Goal: Task Accomplishment & Management: Manage account settings

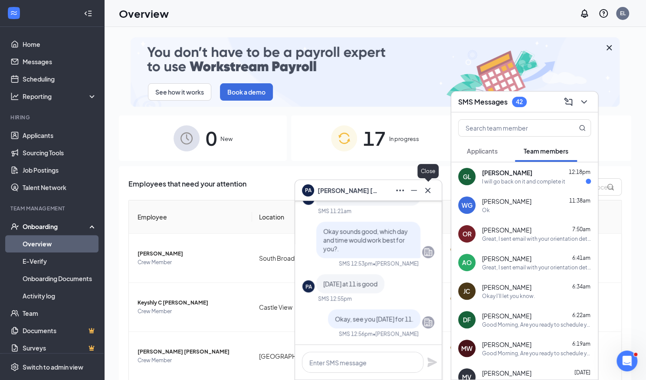
click at [429, 193] on icon "Cross" at bounding box center [428, 190] width 10 height 10
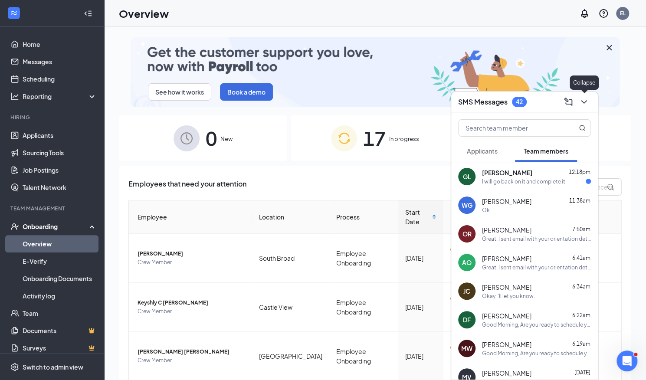
click at [587, 98] on icon "ChevronDown" at bounding box center [584, 102] width 10 height 10
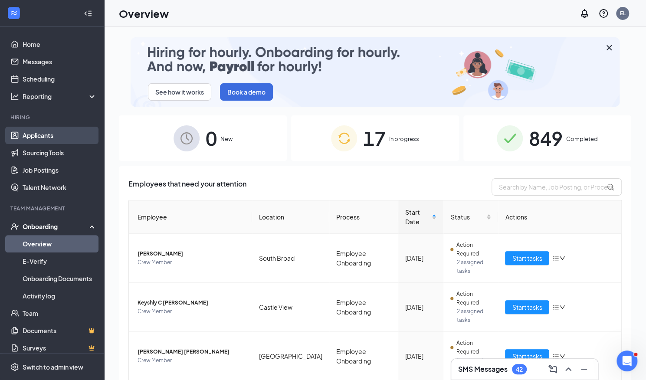
click at [43, 131] on link "Applicants" at bounding box center [60, 135] width 74 height 17
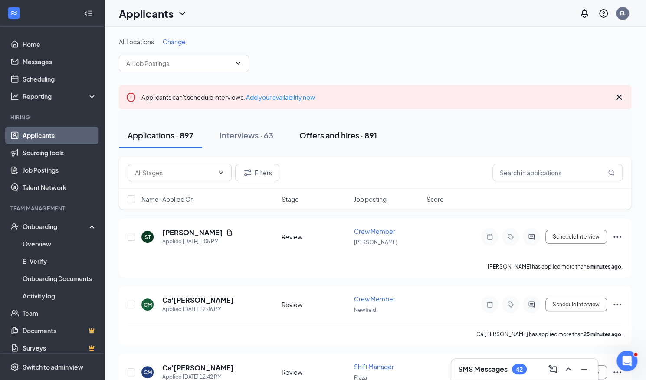
click at [326, 134] on div "Offers and hires · 891" at bounding box center [338, 135] width 78 height 11
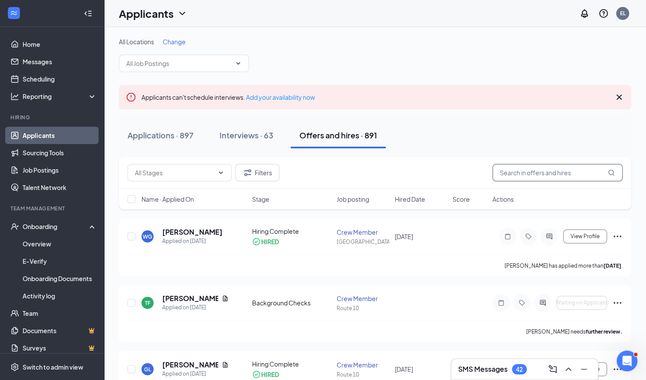
paste input "[PERSON_NAME]"
type input "[PERSON_NAME]"
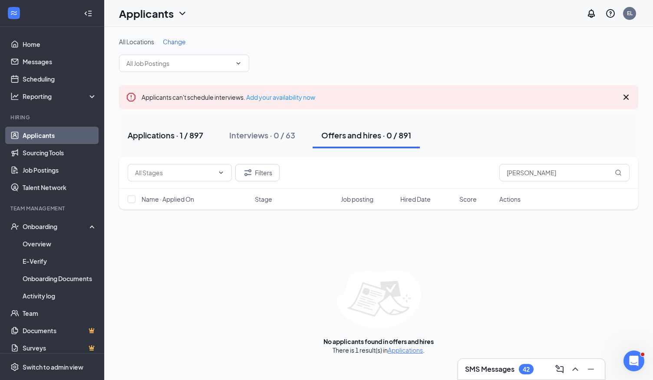
click at [171, 130] on div "Applications · 1 / 897" at bounding box center [166, 135] width 76 height 11
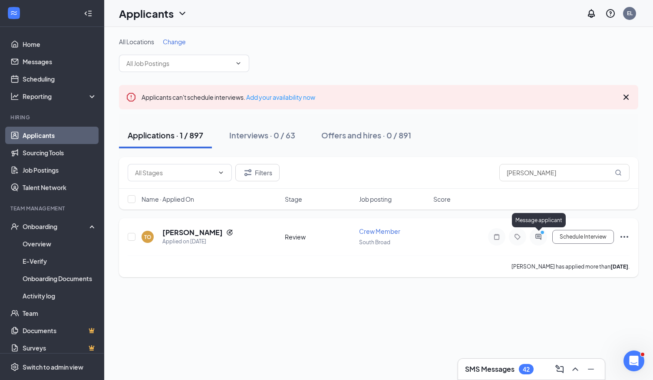
click at [536, 233] on icon "ActiveChat" at bounding box center [538, 236] width 10 height 7
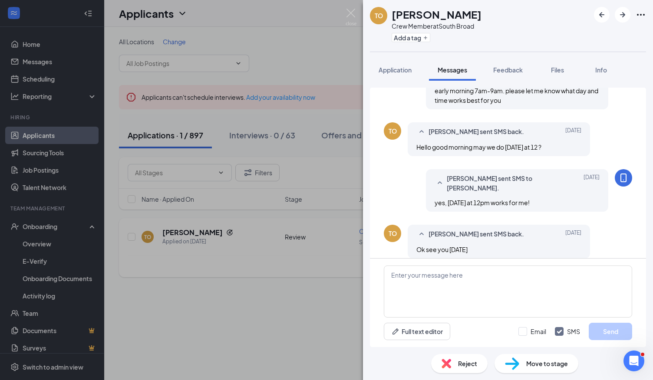
scroll to position [198, 0]
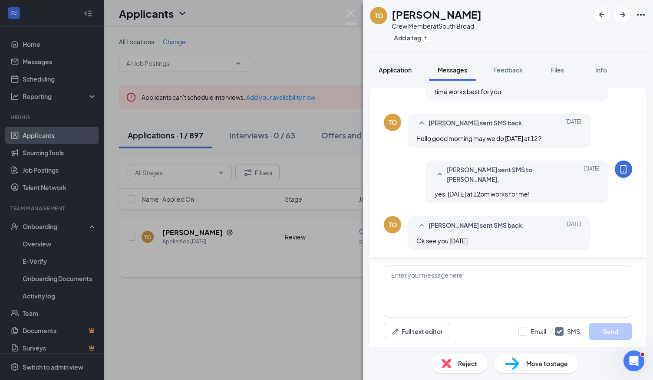
click at [404, 70] on span "Application" at bounding box center [394, 70] width 33 height 8
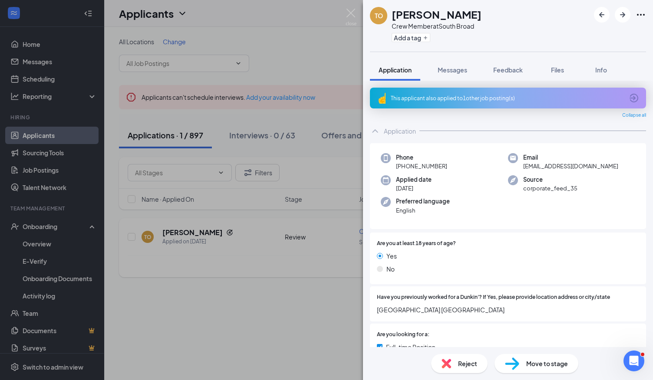
click at [433, 101] on div "This applicant also applied to 1 other job posting(s)" at bounding box center [507, 98] width 233 height 7
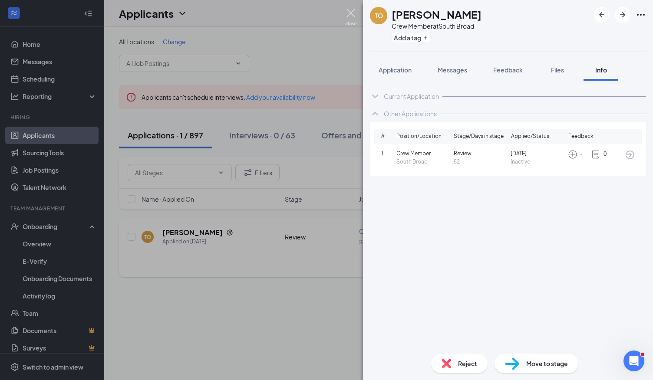
click at [349, 13] on img at bounding box center [350, 17] width 11 height 17
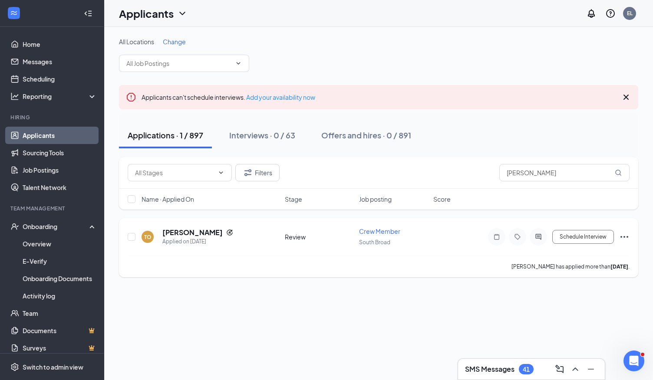
click at [620, 236] on icon "Ellipses" at bounding box center [624, 237] width 8 height 2
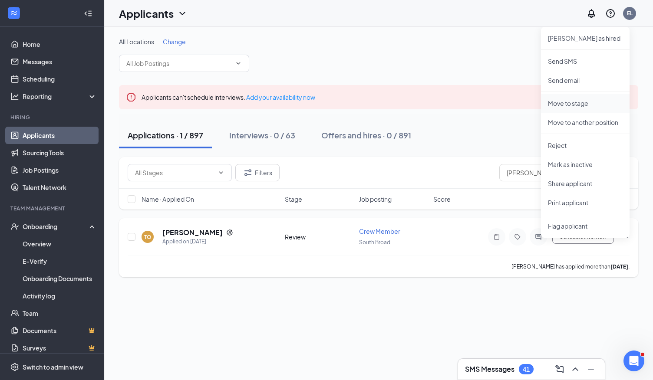
click at [565, 105] on p "Move to stage" at bounding box center [585, 103] width 75 height 9
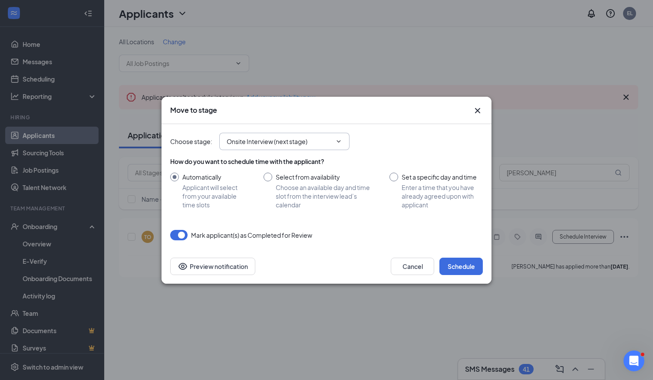
click at [338, 144] on icon "ChevronDown" at bounding box center [338, 141] width 7 height 7
click at [339, 140] on icon "ChevronDown" at bounding box center [338, 141] width 7 height 7
click at [340, 140] on icon "ChevronDown" at bounding box center [338, 141] width 7 height 7
click at [333, 138] on span "Onsite Interview (next stage)" at bounding box center [284, 141] width 130 height 17
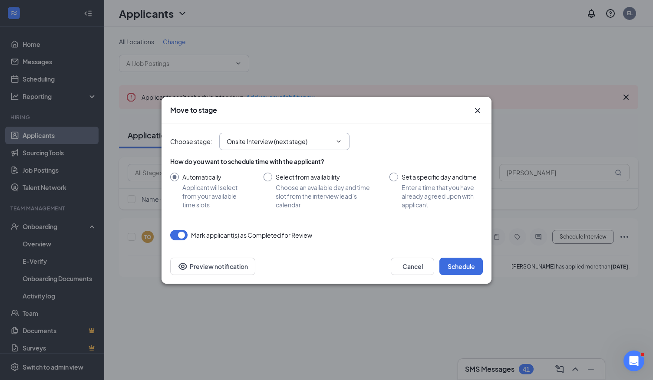
click at [339, 141] on icon "ChevronDown" at bounding box center [338, 141] width 7 height 7
click at [340, 141] on icon "ChevronDown" at bounding box center [338, 141] width 7 height 7
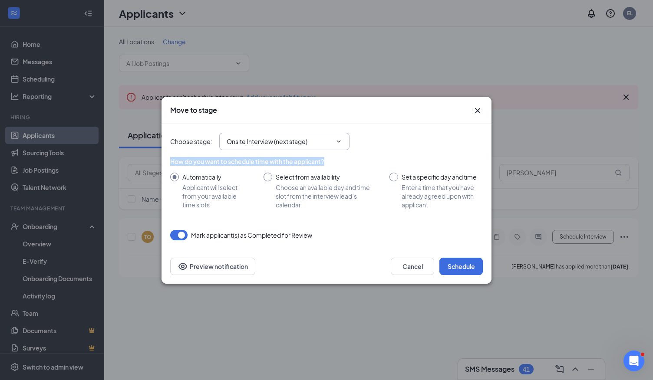
click at [340, 141] on icon "ChevronDown" at bounding box center [338, 141] width 7 height 7
click at [341, 136] on span "Onsite Interview (next stage)" at bounding box center [284, 141] width 130 height 17
click at [340, 139] on span "Onsite Interview (next stage)" at bounding box center [284, 141] width 130 height 17
click at [340, 139] on icon "ChevronDown" at bounding box center [338, 141] width 7 height 7
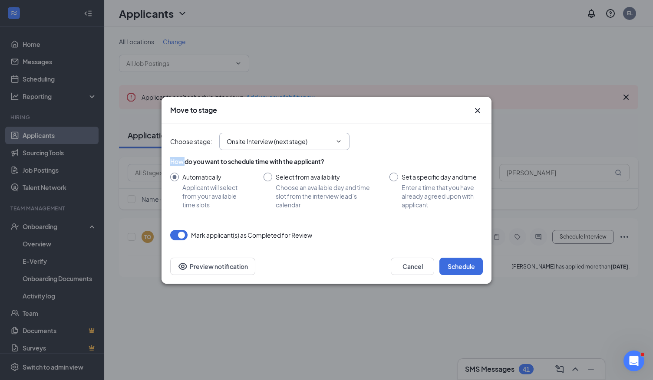
click at [340, 139] on icon "ChevronDown" at bounding box center [338, 141] width 7 height 7
click at [339, 140] on icon "ChevronDown" at bounding box center [338, 141] width 7 height 7
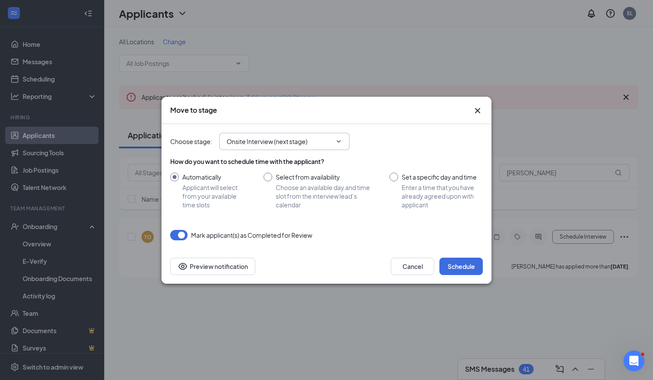
click at [339, 140] on icon "ChevronDown" at bounding box center [338, 141] width 7 height 7
click at [349, 147] on span "Onsite Interview (next stage)" at bounding box center [284, 141] width 130 height 17
click at [331, 143] on input "Onsite Interview (next stage)" at bounding box center [279, 142] width 105 height 10
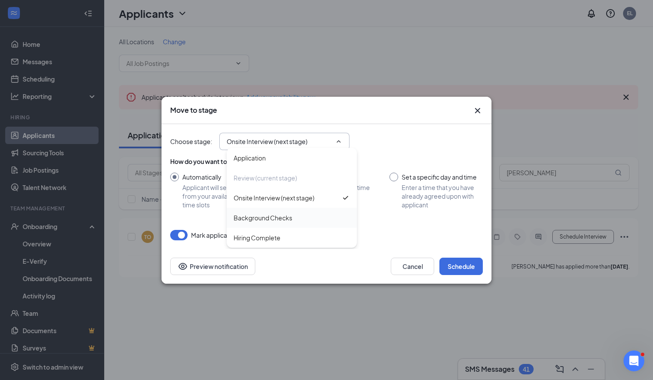
click at [281, 217] on div "Background Checks" at bounding box center [262, 218] width 59 height 10
type input "Background Checks"
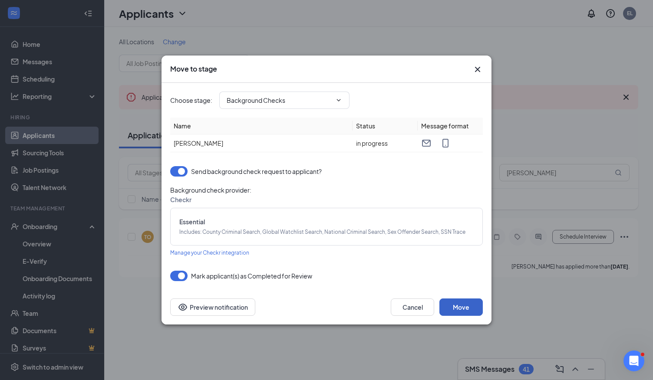
click at [458, 311] on button "Move" at bounding box center [460, 307] width 43 height 17
